Goal: Task Accomplishment & Management: Manage account settings

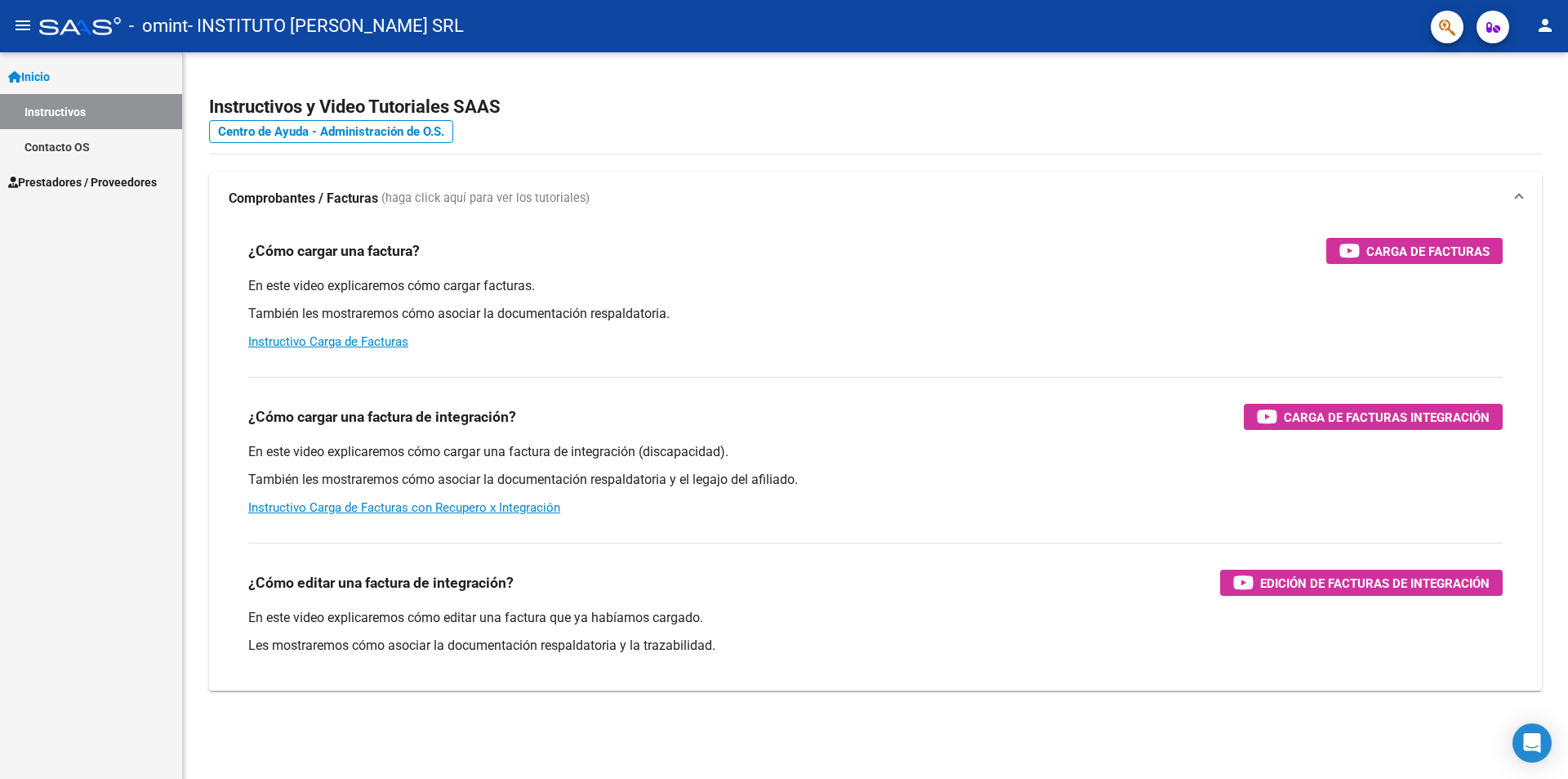
click at [86, 175] on span "Prestadores / Proveedores" at bounding box center [82, 182] width 149 height 18
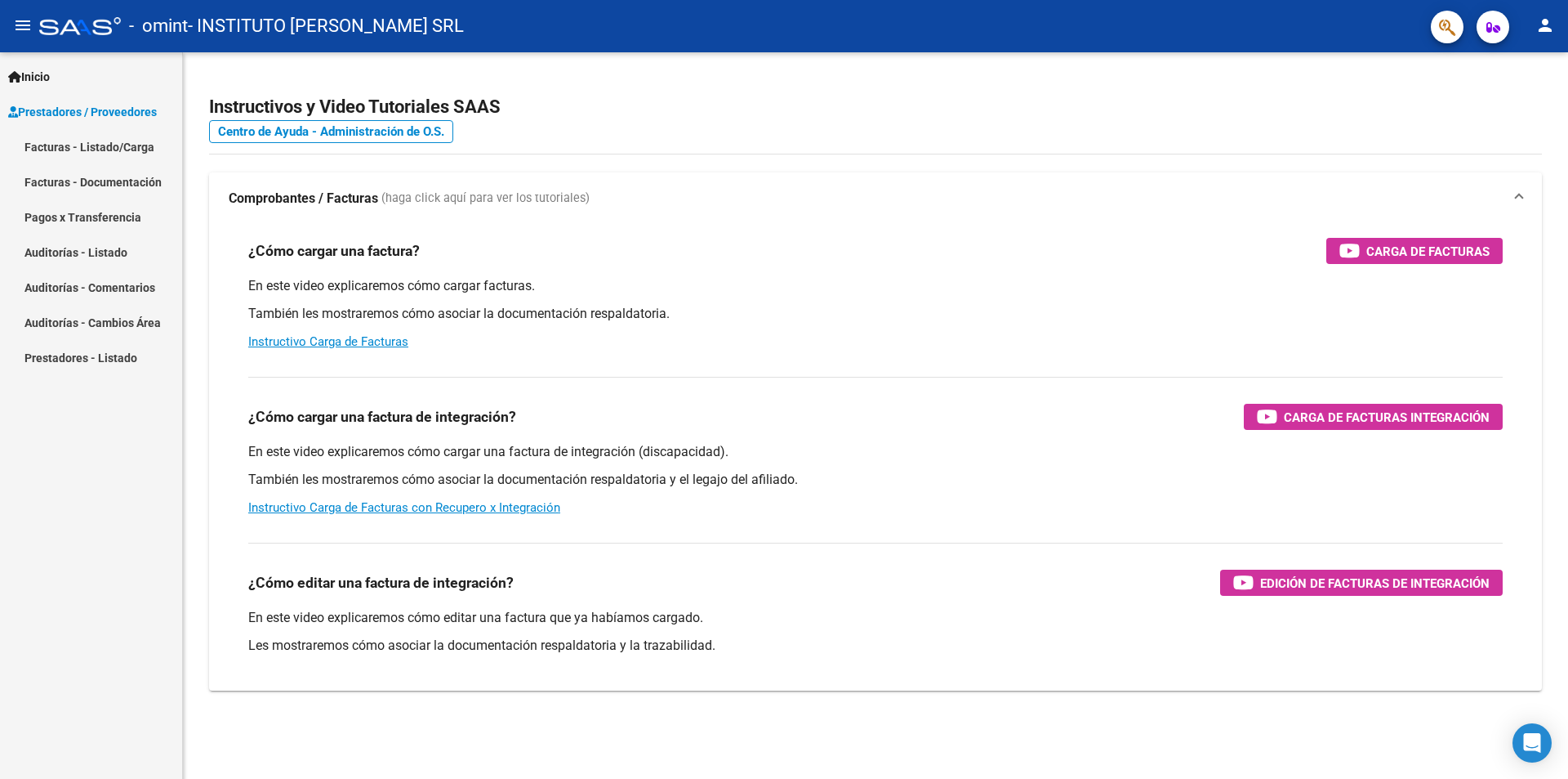
click at [101, 150] on link "Facturas - Listado/Carga" at bounding box center [91, 146] width 182 height 35
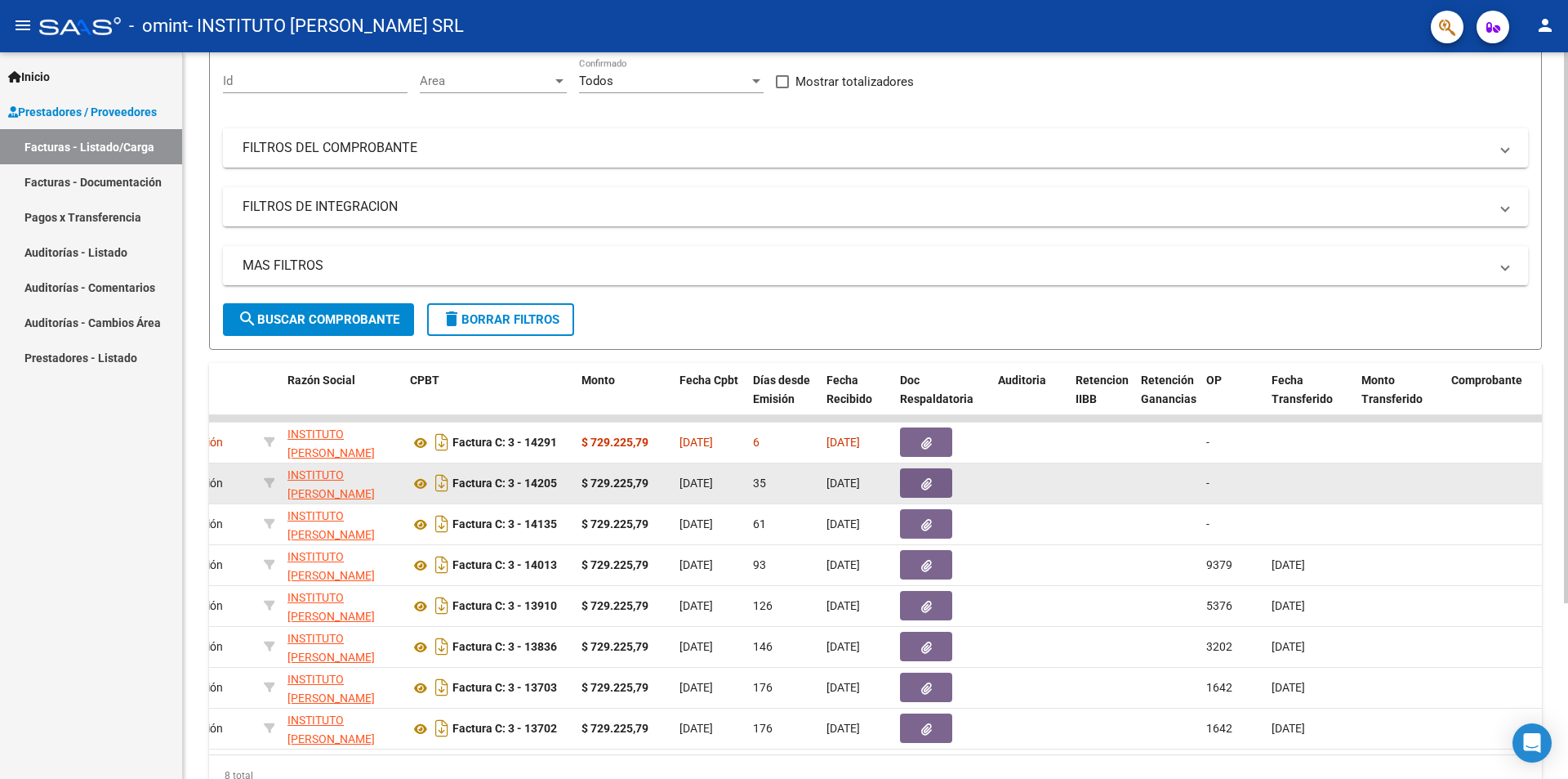
scroll to position [231, 0]
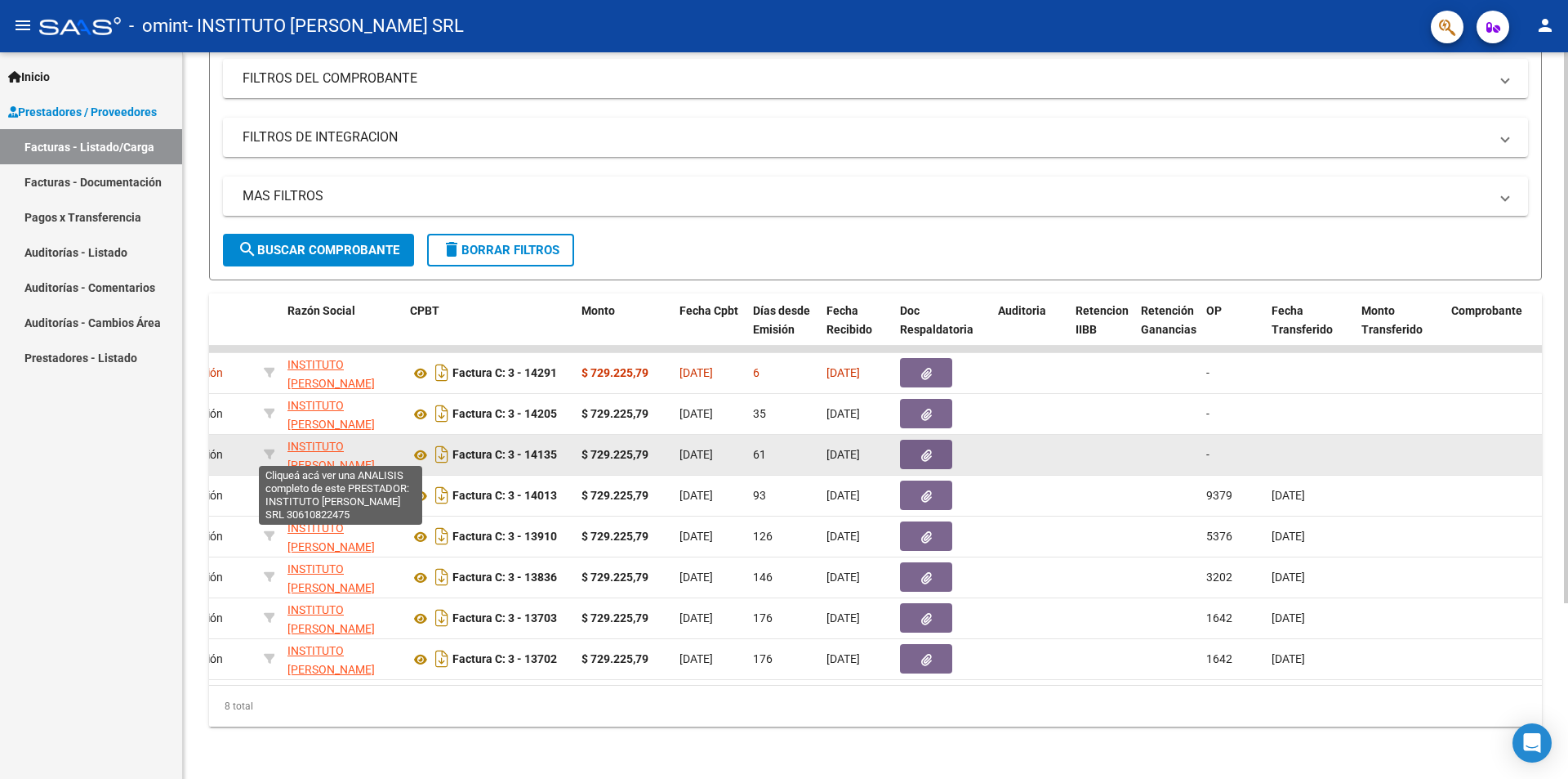
click at [315, 458] on span "INSTITUTO [PERSON_NAME] SRL" at bounding box center [331, 465] width 87 height 51
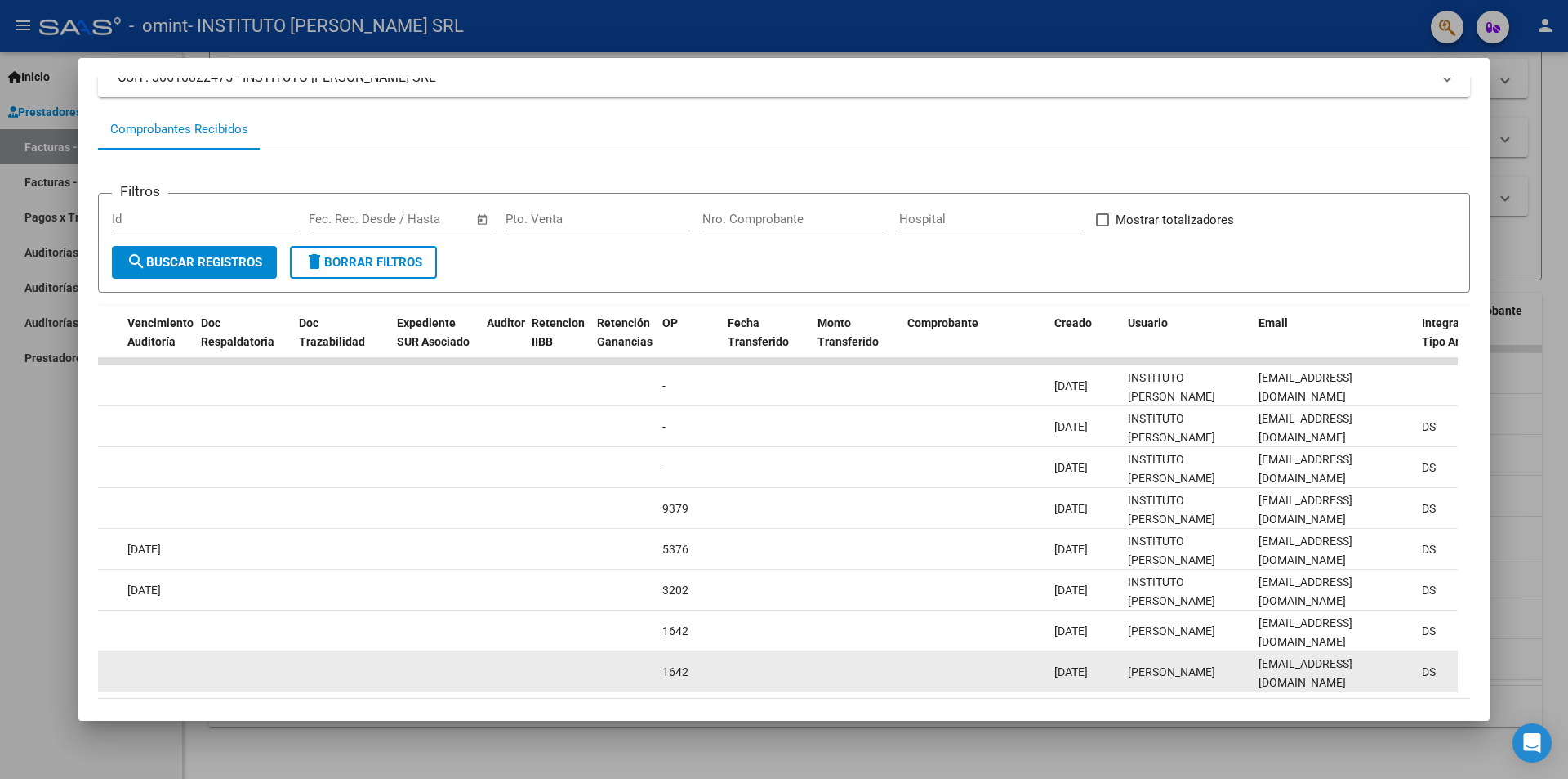
scroll to position [132, 0]
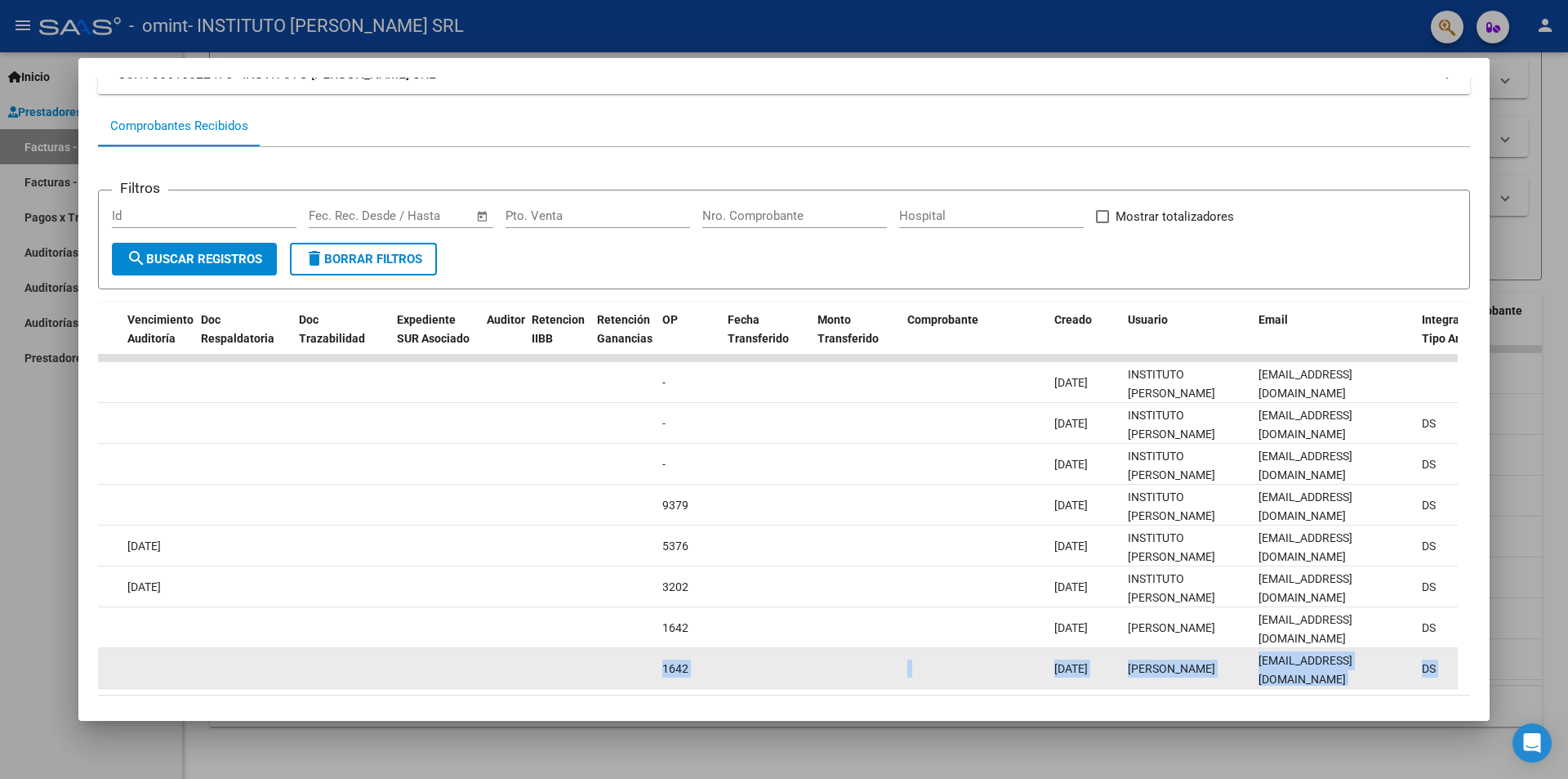
drag, startPoint x: 743, startPoint y: 703, endPoint x: 528, endPoint y: 667, distance: 218.0
click at [528, 667] on mat-dialog-container "Análisis Prestador - CUIT: 30610822475 cloud_download Exportar CSV ARCA Impuest…" at bounding box center [784, 389] width 1412 height 662
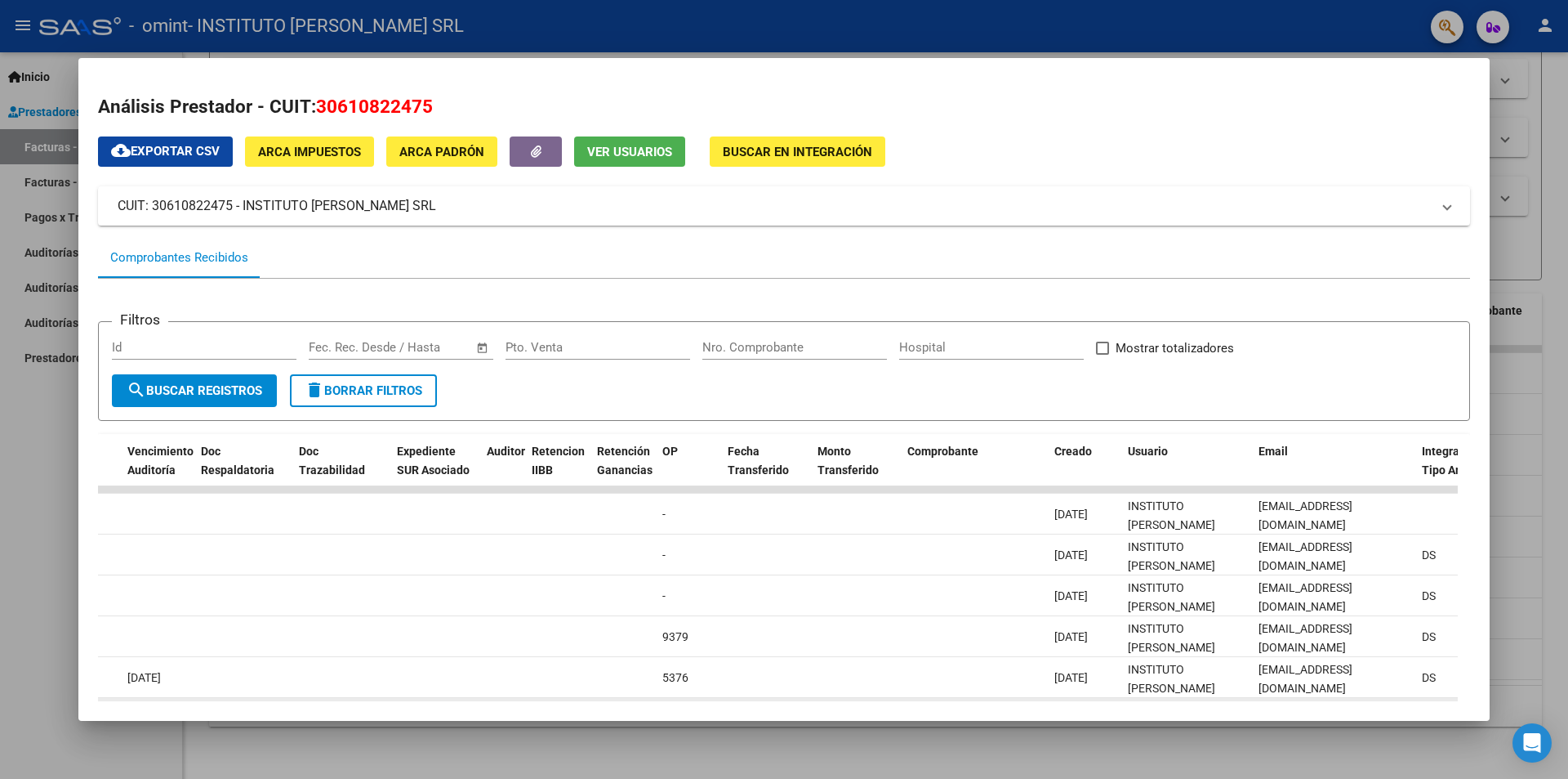
scroll to position [210, 0]
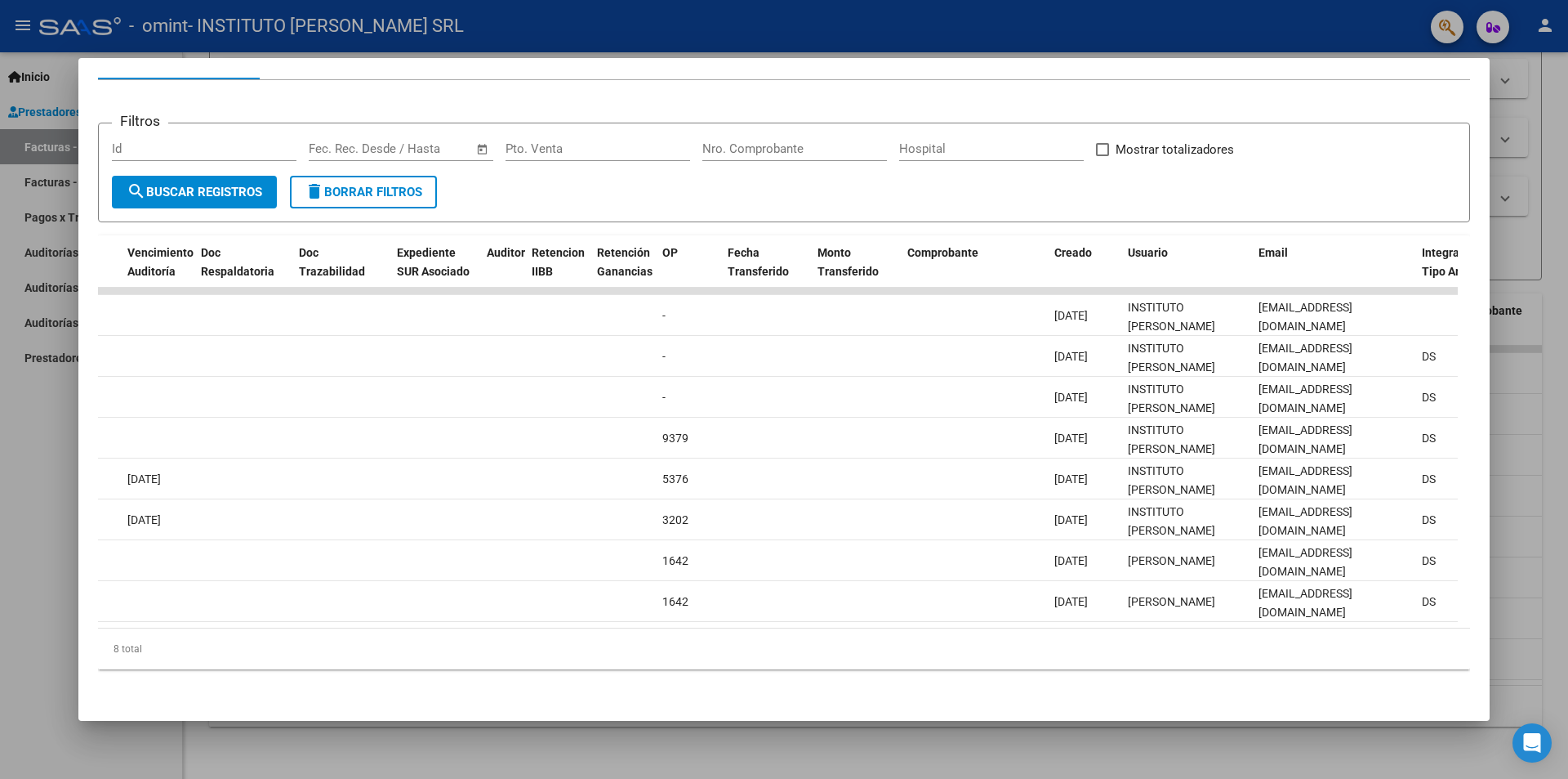
click at [1519, 587] on div at bounding box center [784, 389] width 1568 height 779
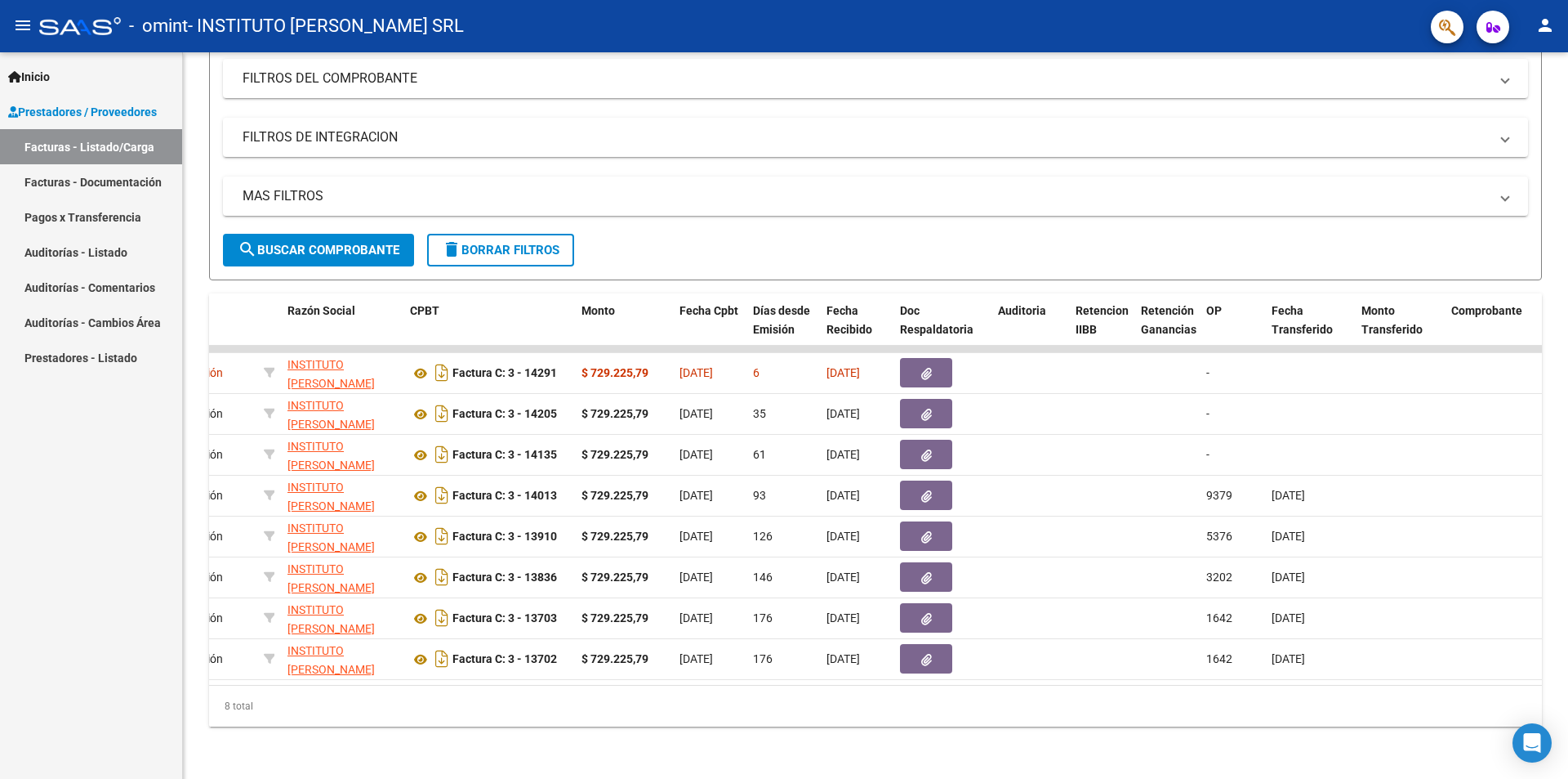
click at [1552, 33] on mat-icon "person" at bounding box center [1546, 26] width 20 height 20
click at [1492, 34] on div at bounding box center [784, 389] width 1568 height 779
click at [1492, 34] on icon "button" at bounding box center [1494, 27] width 14 height 12
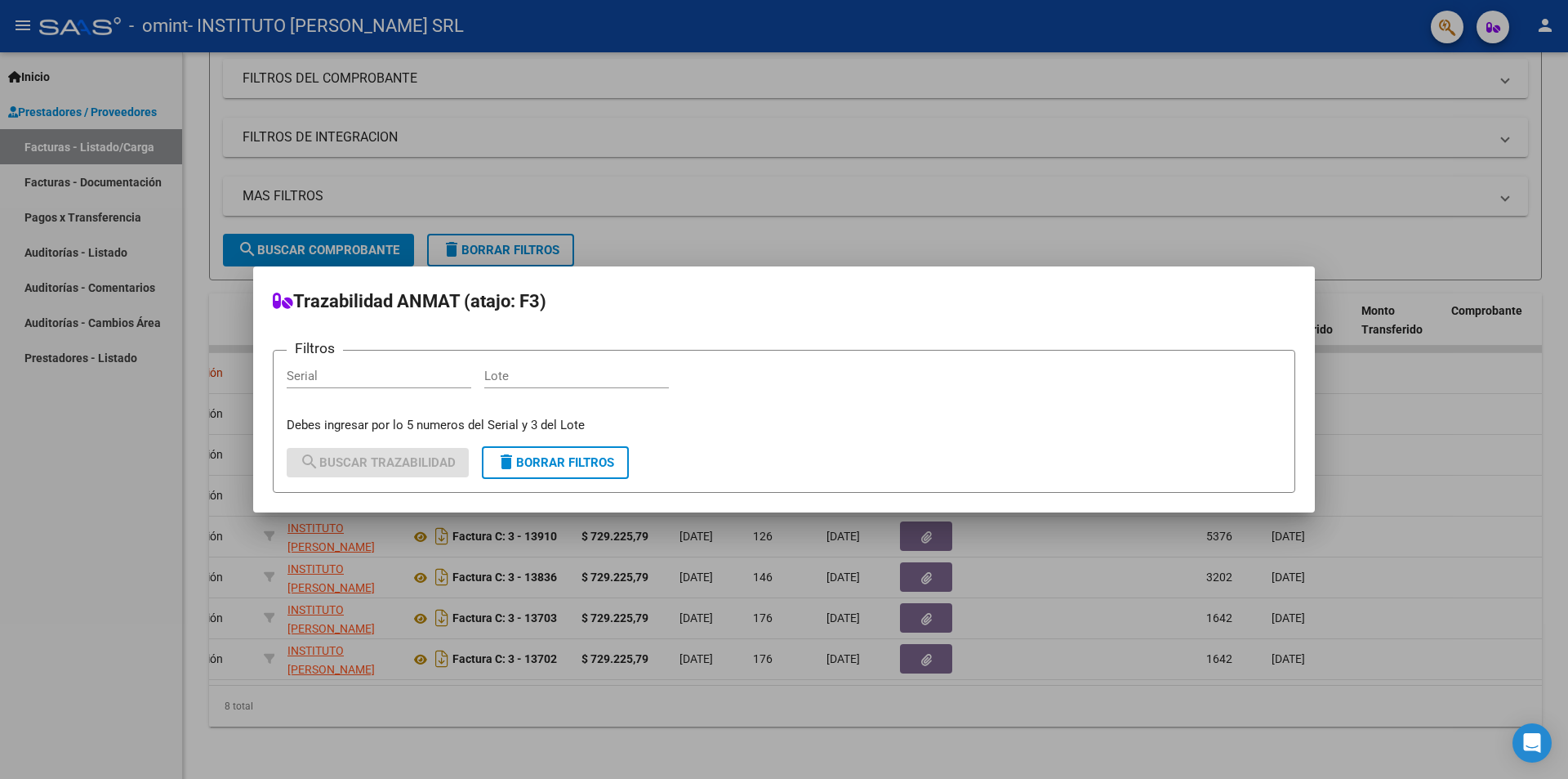
click at [1549, 32] on div at bounding box center [784, 389] width 1568 height 779
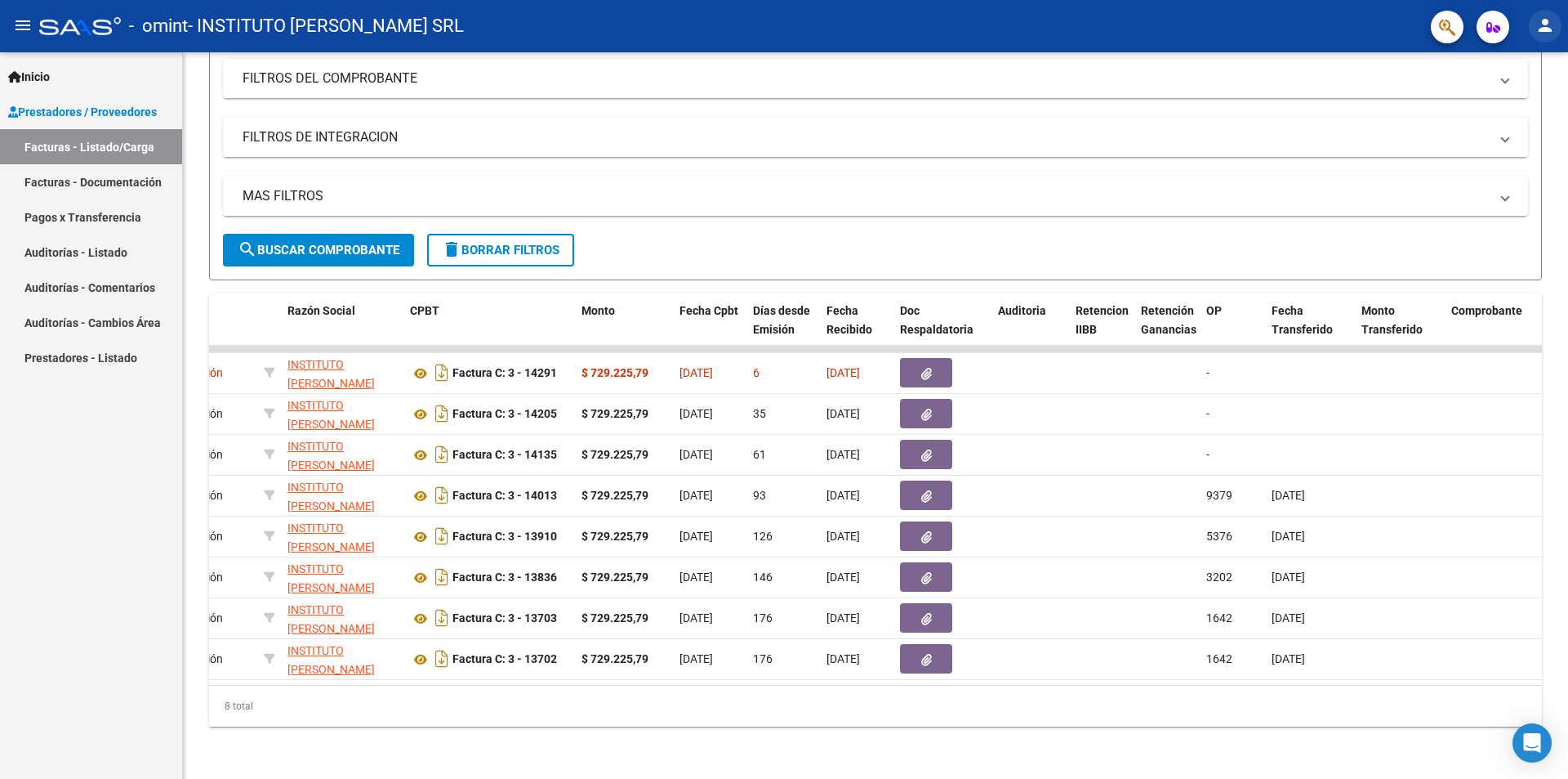
click at [1550, 32] on mat-icon "person" at bounding box center [1546, 26] width 20 height 20
click at [1534, 58] on button "person Mi Perfil" at bounding box center [1512, 68] width 100 height 39
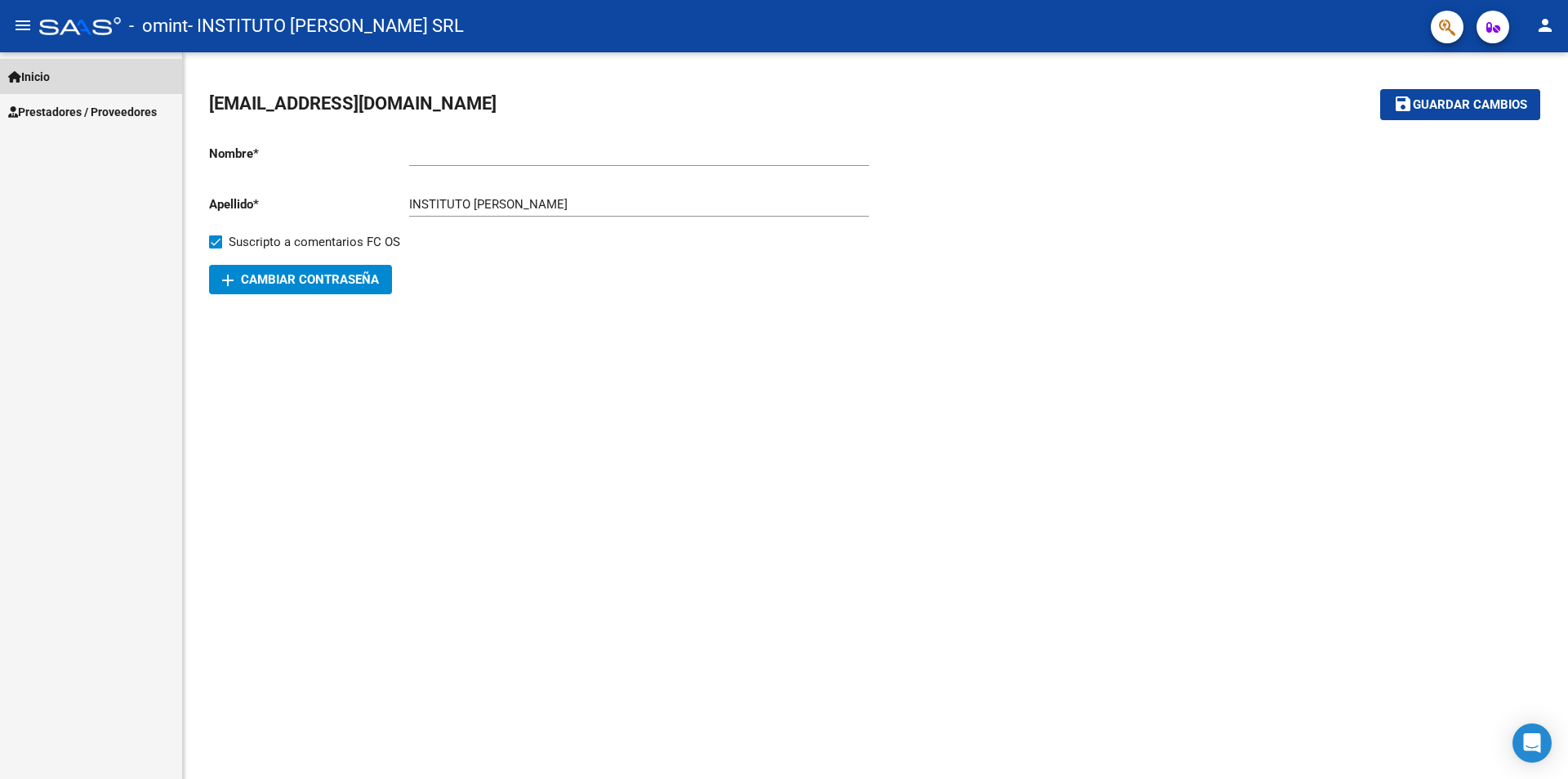
click at [34, 62] on link "Inicio" at bounding box center [91, 76] width 182 height 35
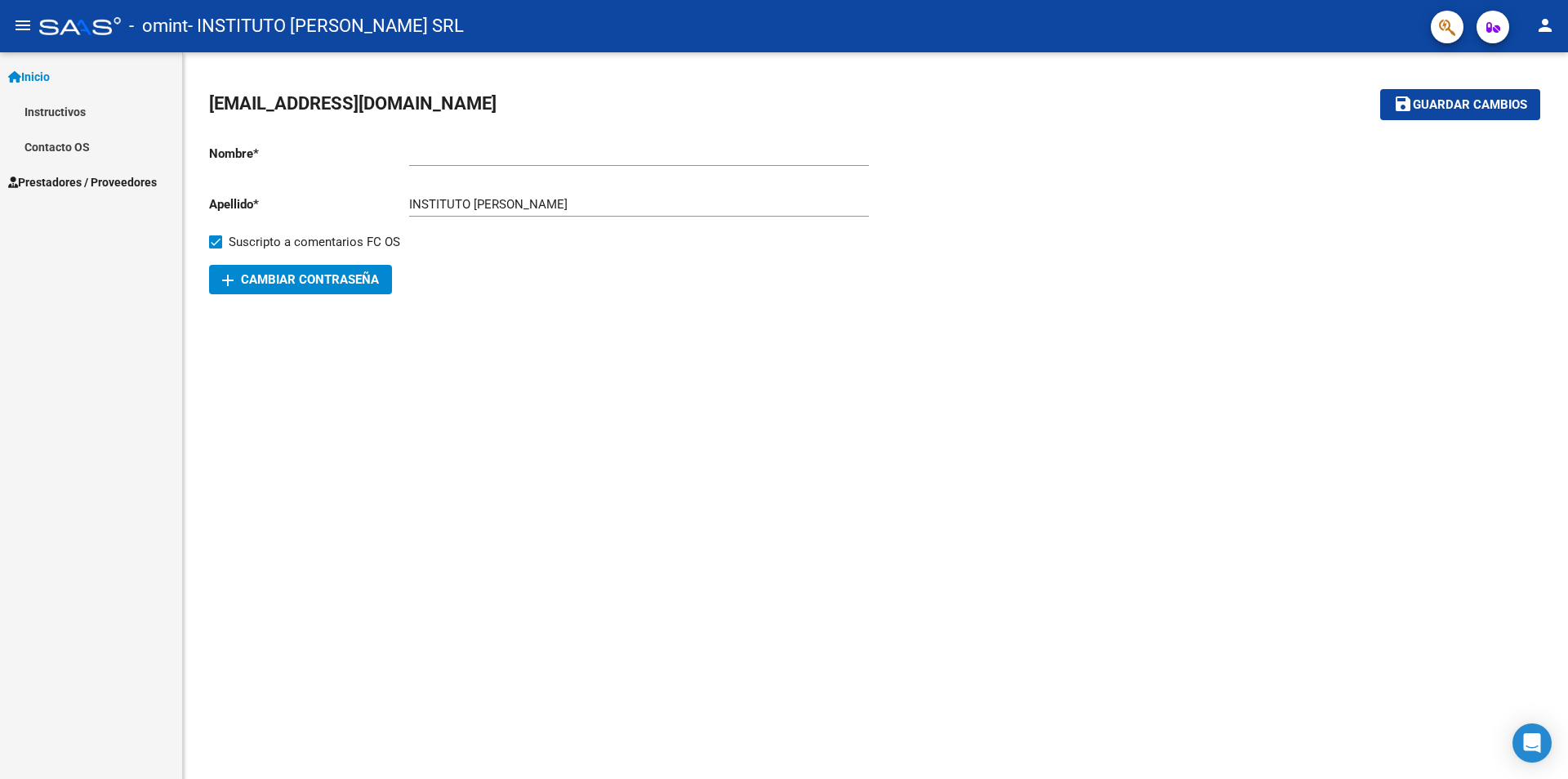
click at [38, 78] on span "Inicio" at bounding box center [29, 77] width 42 height 18
click at [39, 81] on span "Inicio" at bounding box center [29, 77] width 42 height 18
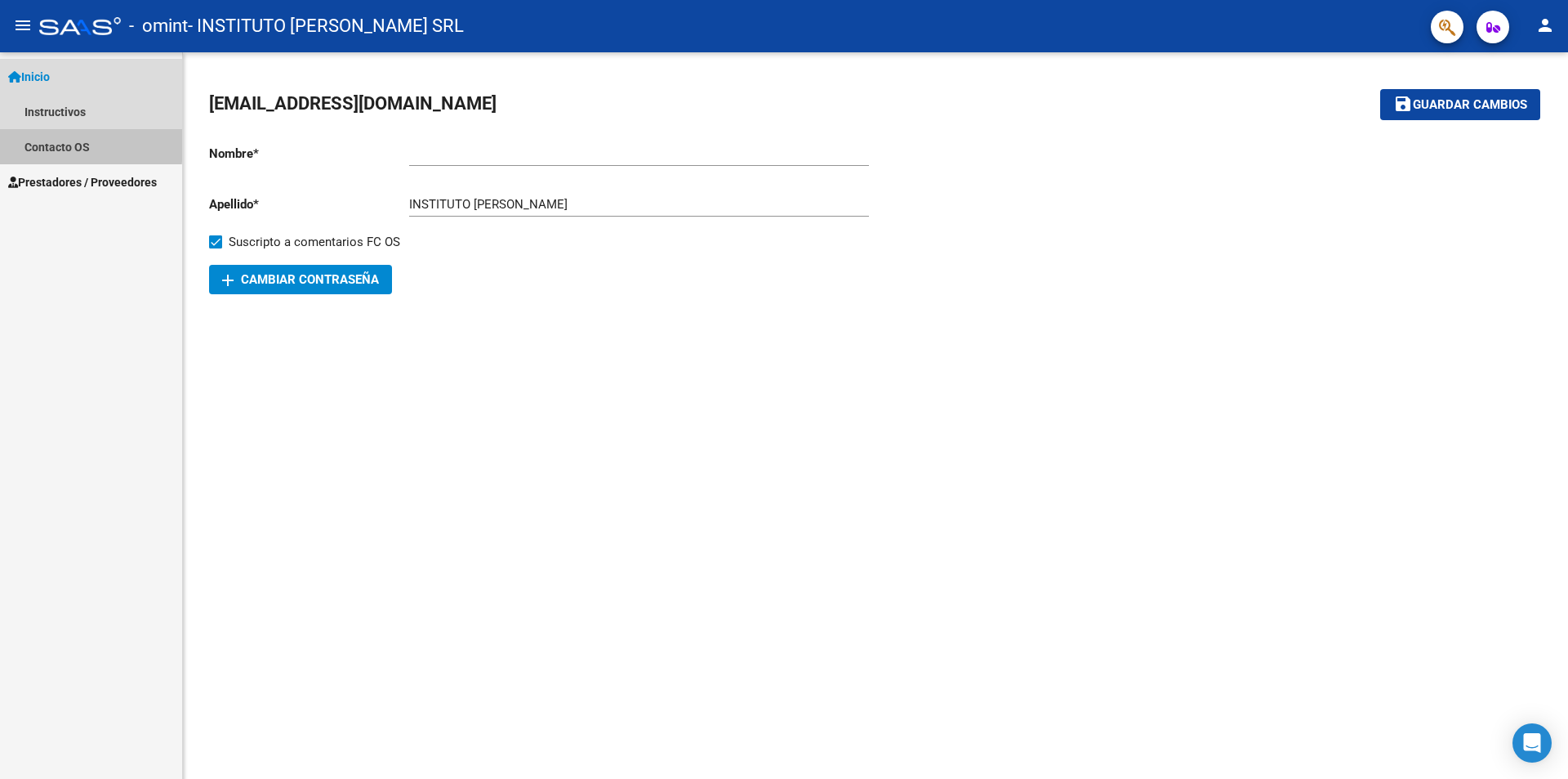
click at [51, 141] on link "Contacto OS" at bounding box center [91, 146] width 182 height 35
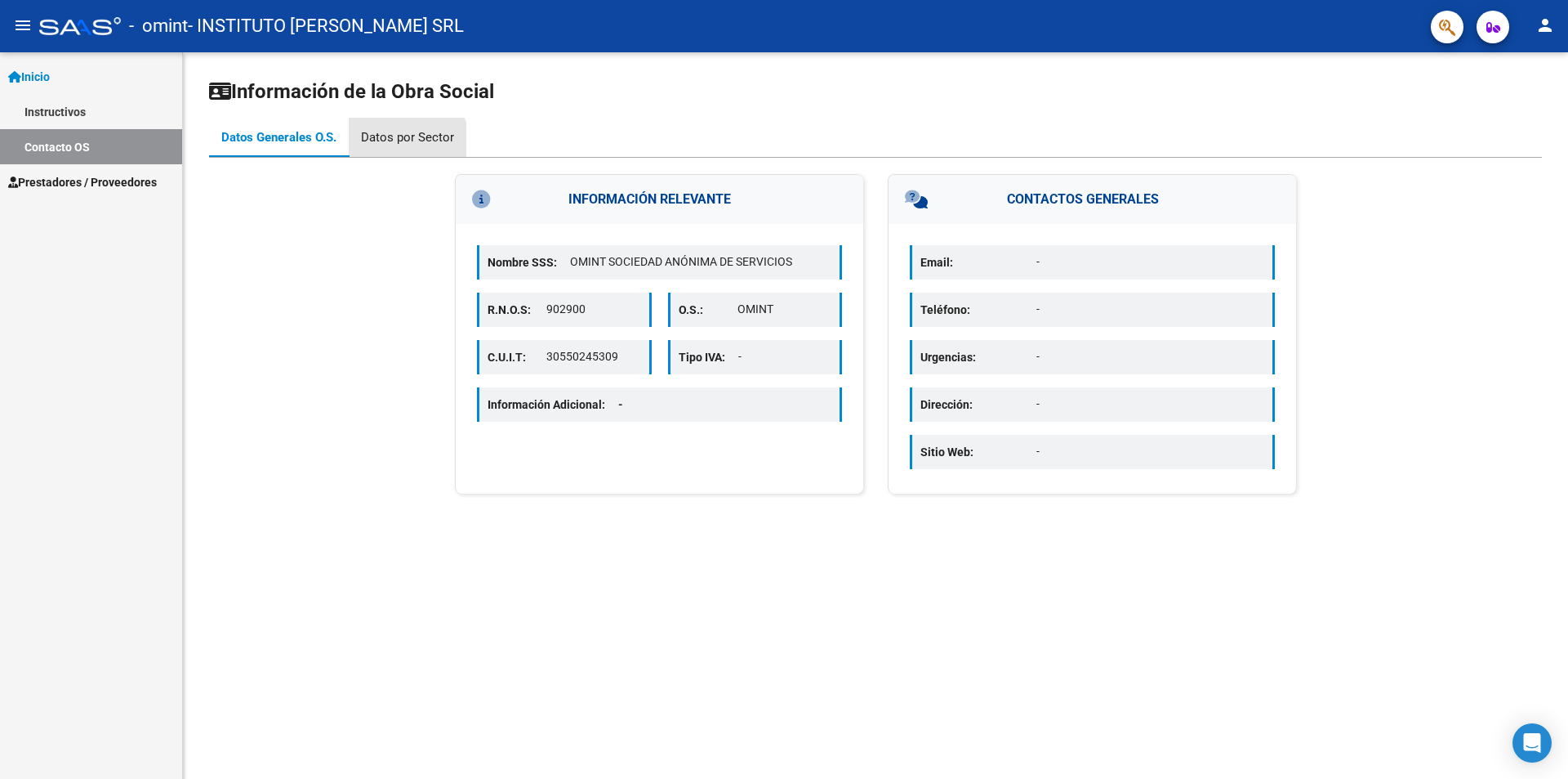
click at [402, 143] on div "Datos por Sector" at bounding box center [407, 137] width 93 height 18
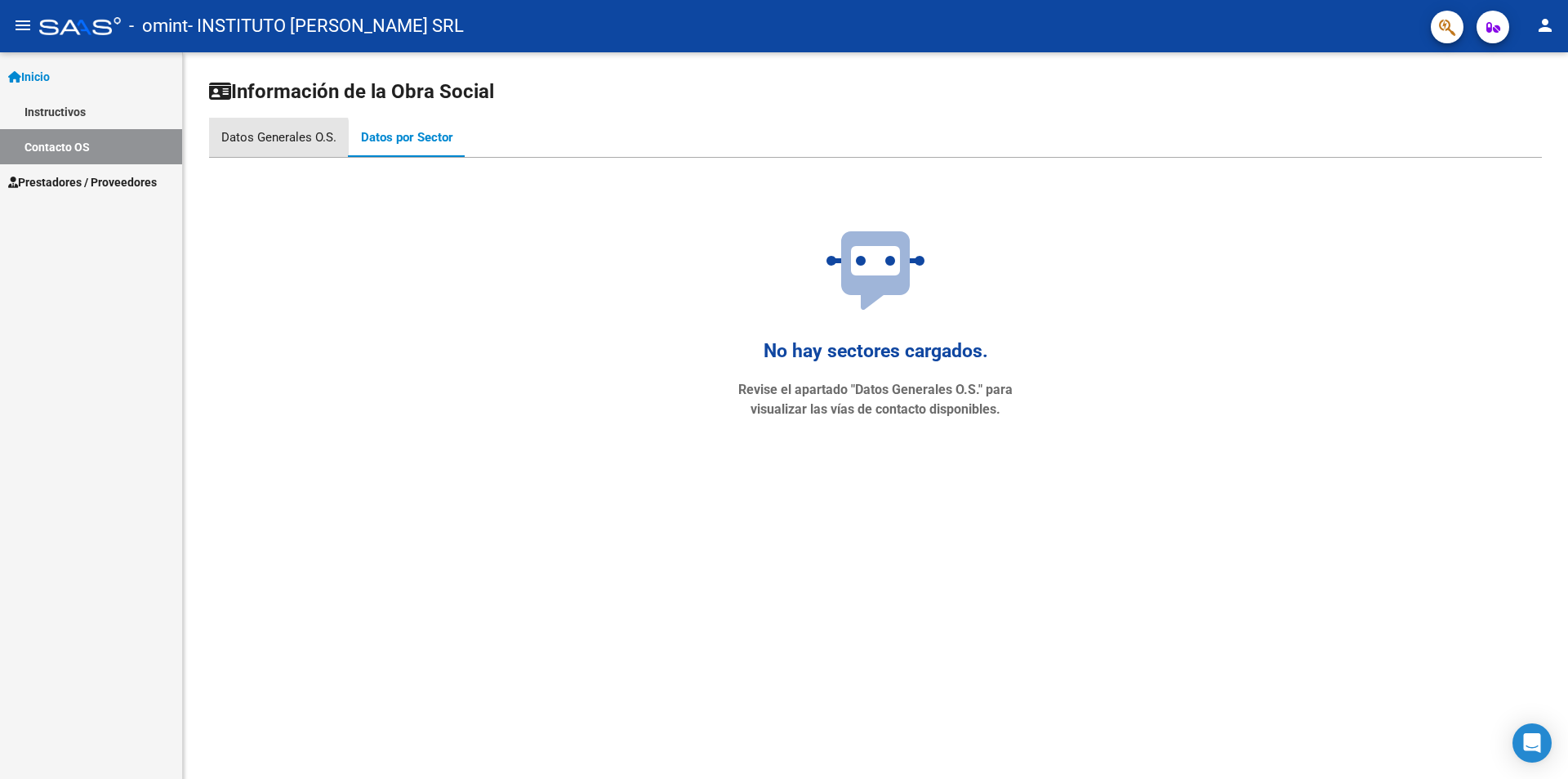
click at [262, 141] on div "Datos Generales O.S." at bounding box center [279, 137] width 115 height 18
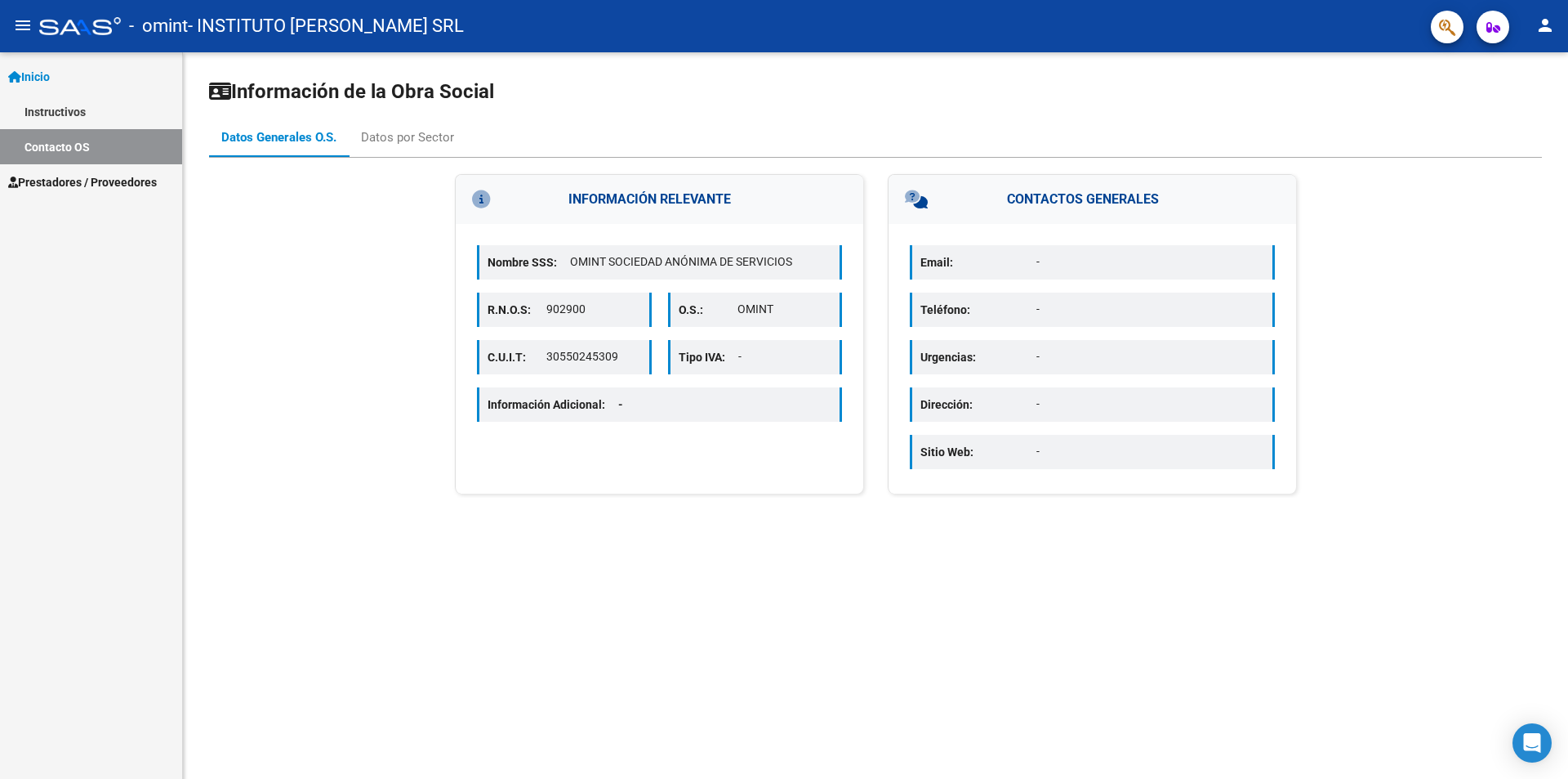
click at [596, 416] on div "Información Adicional: -" at bounding box center [659, 404] width 365 height 34
click at [126, 177] on span "Prestadores / Proveedores" at bounding box center [82, 182] width 149 height 18
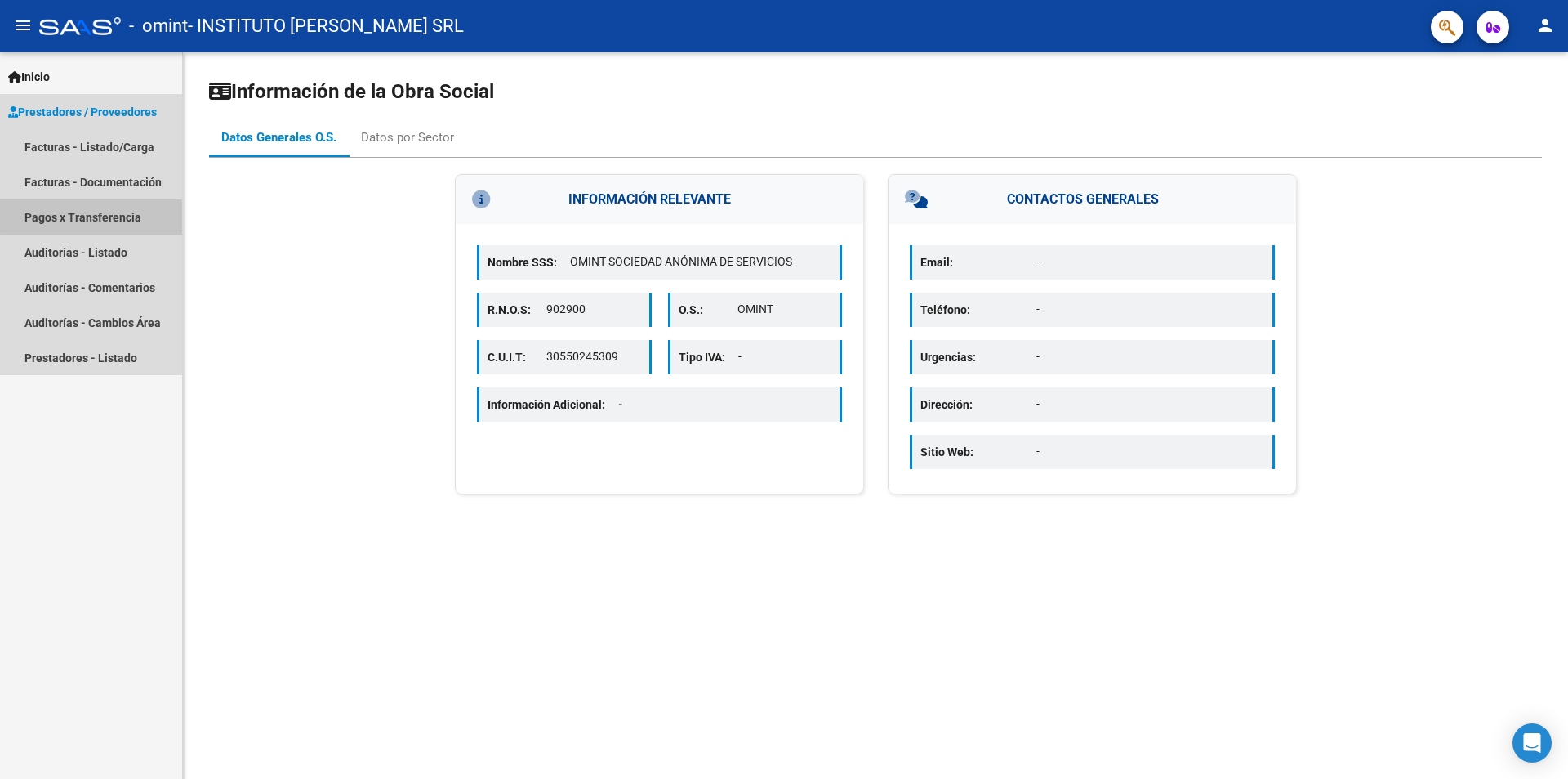
click at [122, 208] on link "Pagos x Transferencia" at bounding box center [91, 216] width 182 height 35
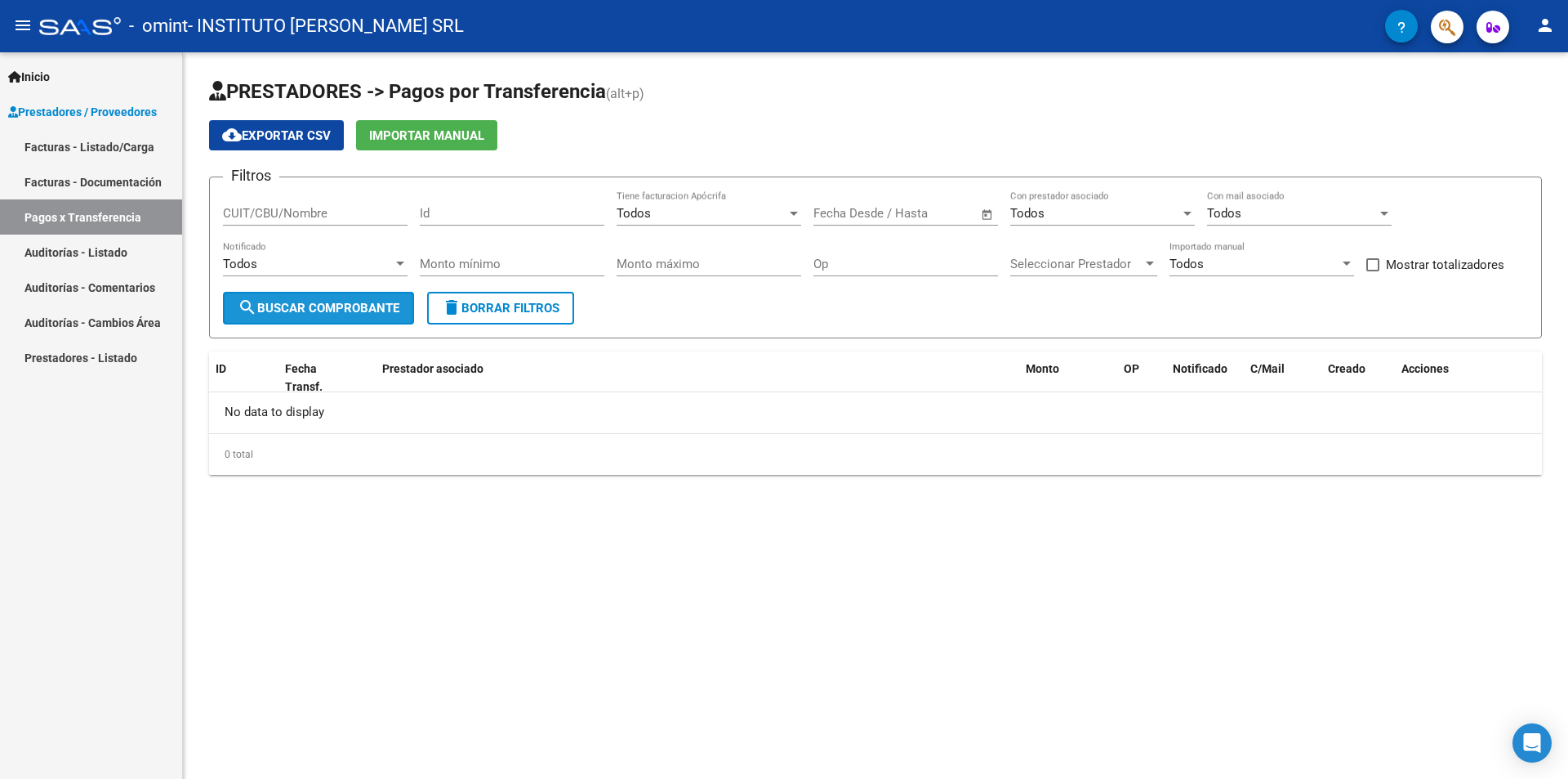
click at [291, 304] on span "search Buscar Comprobante" at bounding box center [319, 308] width 162 height 15
click at [317, 221] on input "CUIT/CBU/Nombre" at bounding box center [315, 213] width 185 height 15
type input "30610822475"
click at [345, 307] on span "search Buscar Comprobante" at bounding box center [319, 308] width 162 height 15
click at [1369, 268] on span at bounding box center [1373, 264] width 13 height 13
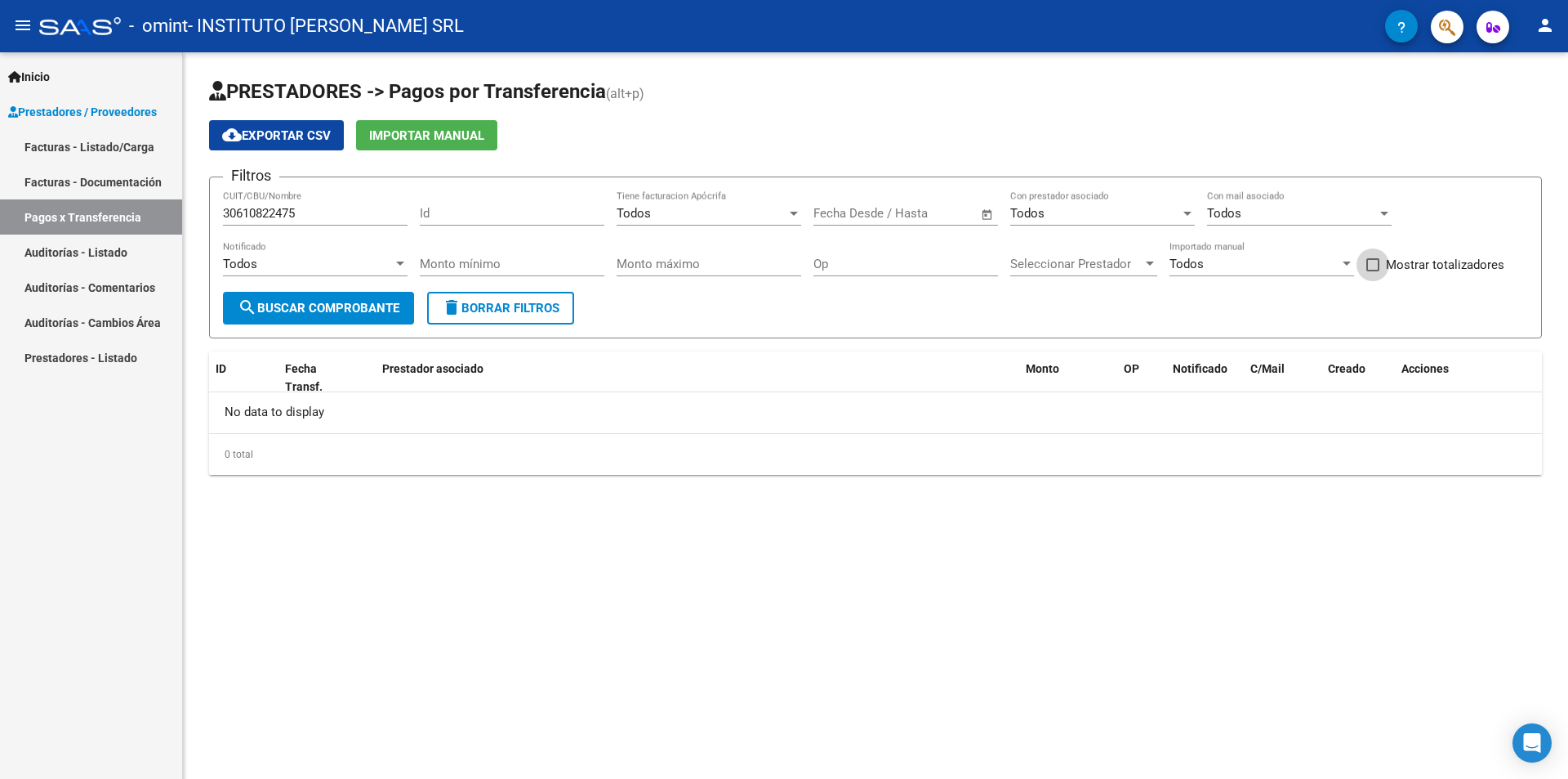
click at [1372, 271] on input "Mostrar totalizadores" at bounding box center [1372, 271] width 1 height 1
checkbox input "true"
click at [327, 311] on span "search Buscar Comprobante" at bounding box center [319, 308] width 162 height 15
click at [720, 224] on div "Todos Tiene facturacion Apócrifa" at bounding box center [709, 207] width 185 height 35
click at [720, 224] on span "Todos" at bounding box center [709, 213] width 185 height 37
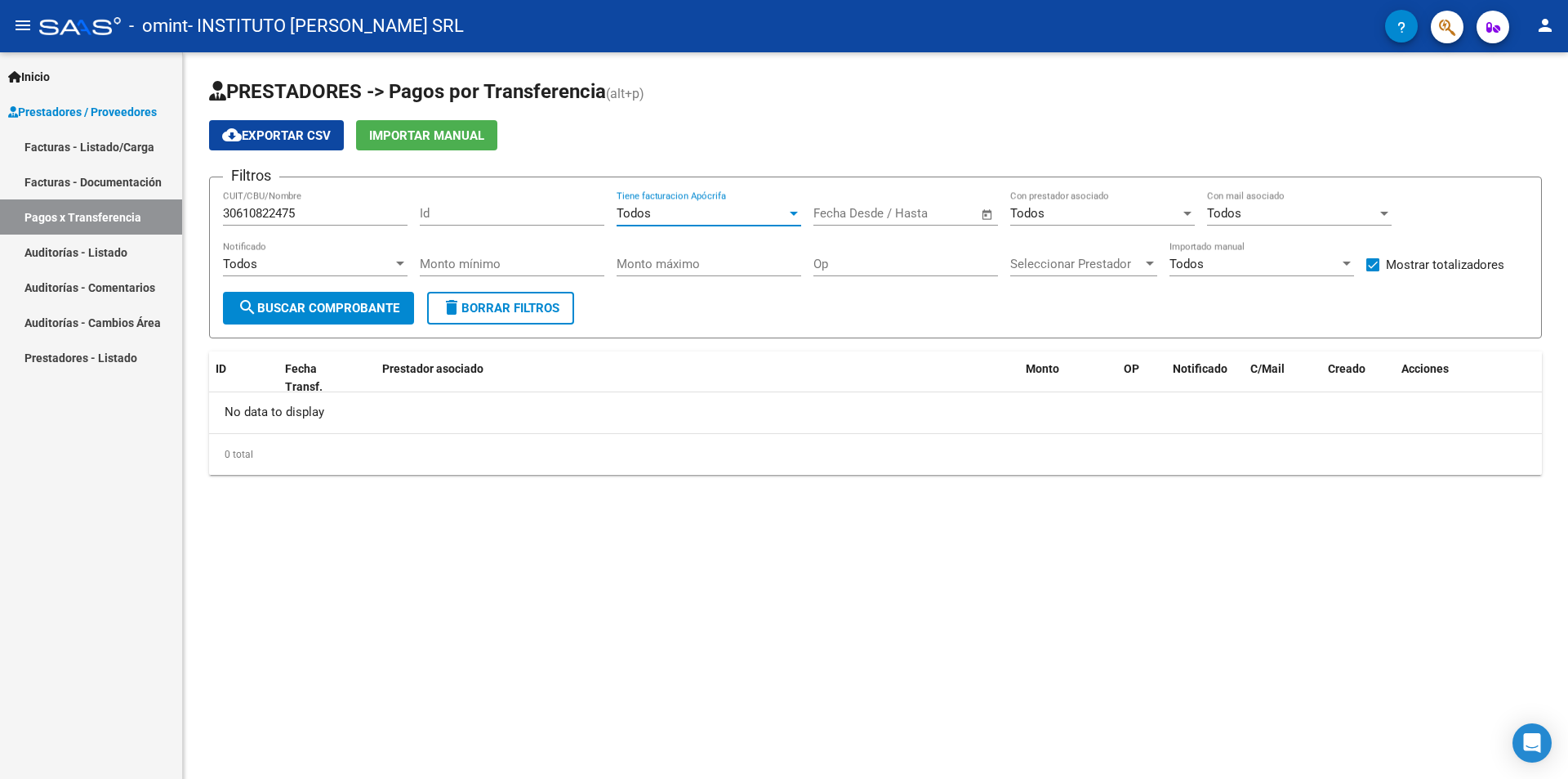
click at [838, 221] on input "text" at bounding box center [846, 213] width 66 height 15
click at [838, 221] on div at bounding box center [784, 389] width 1568 height 779
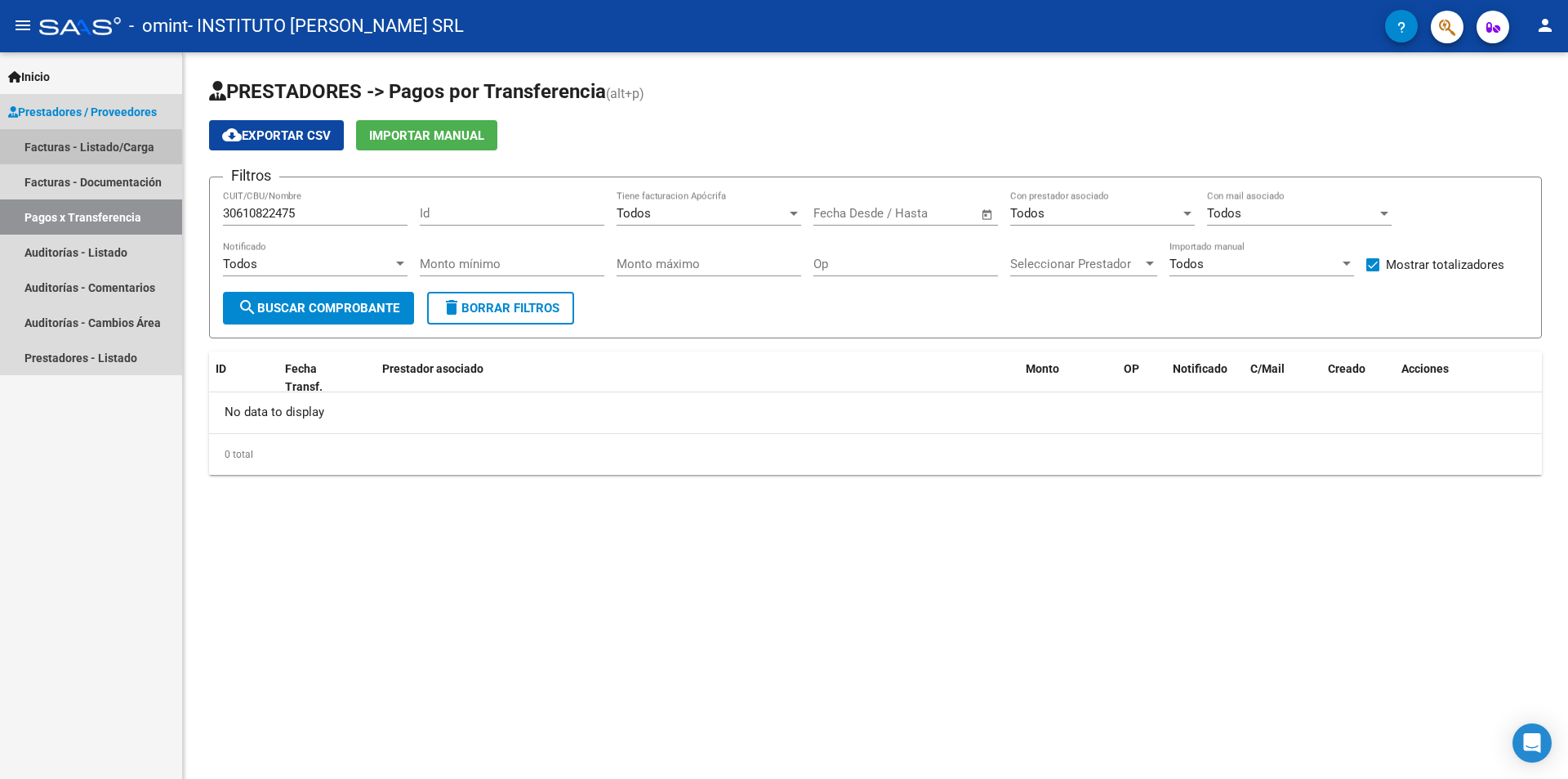
click at [84, 148] on link "Facturas - Listado/Carga" at bounding box center [91, 146] width 182 height 35
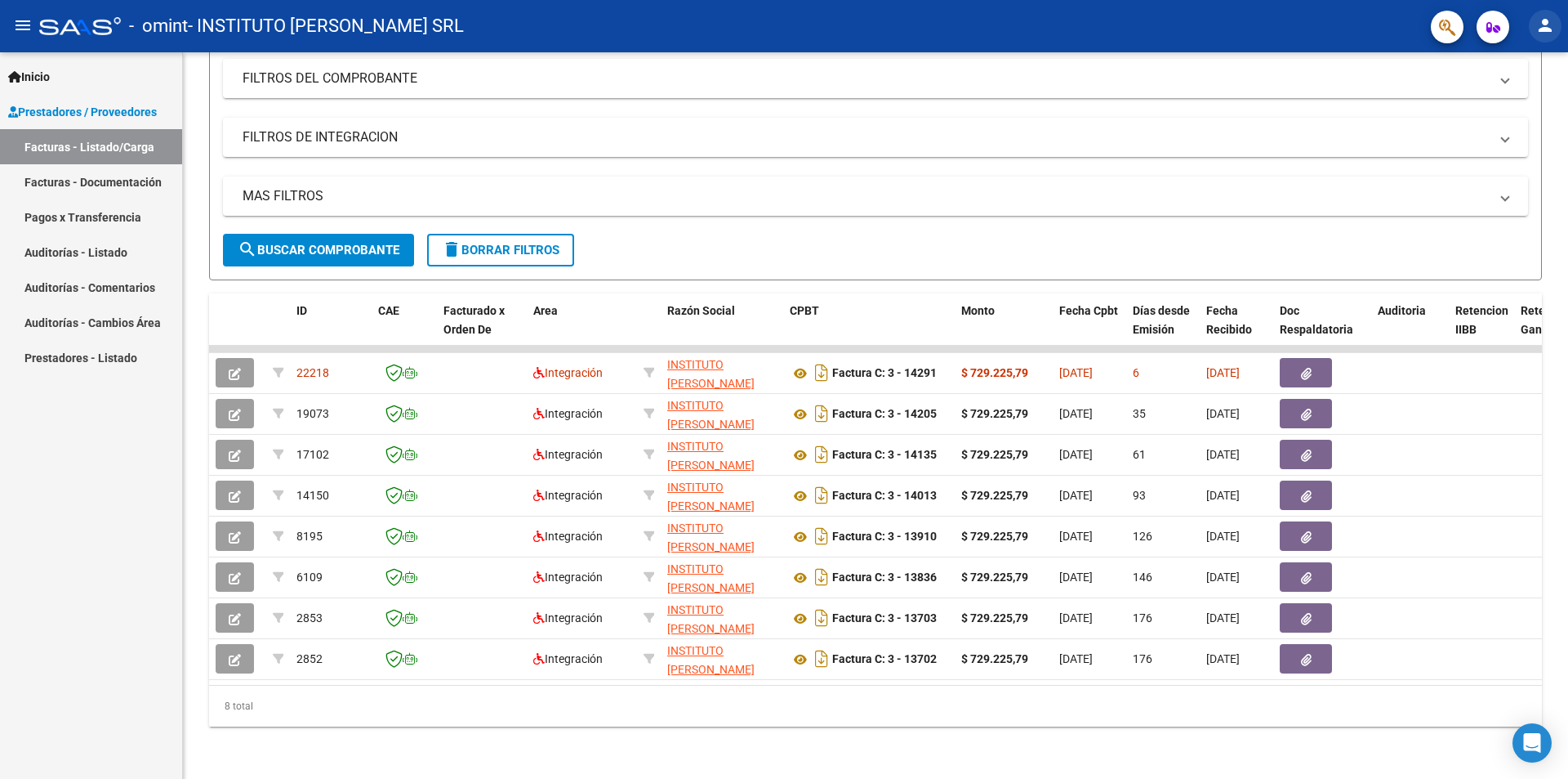
click at [1552, 22] on mat-icon "person" at bounding box center [1546, 26] width 20 height 20
click at [1506, 102] on button "exit_to_app Salir" at bounding box center [1512, 107] width 100 height 39
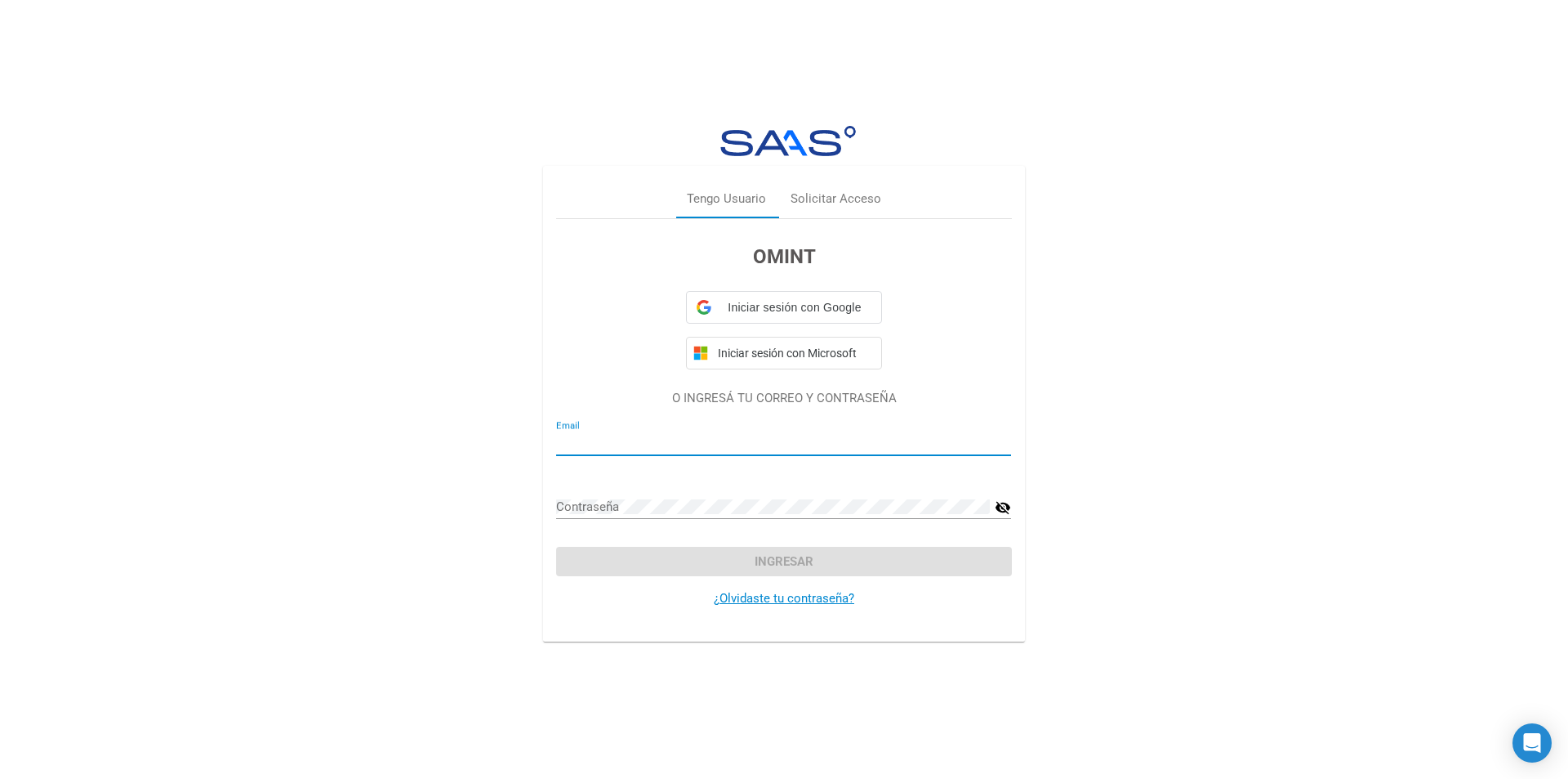
type input "SAAS POR OMINT"
